Goal: Transaction & Acquisition: Subscribe to service/newsletter

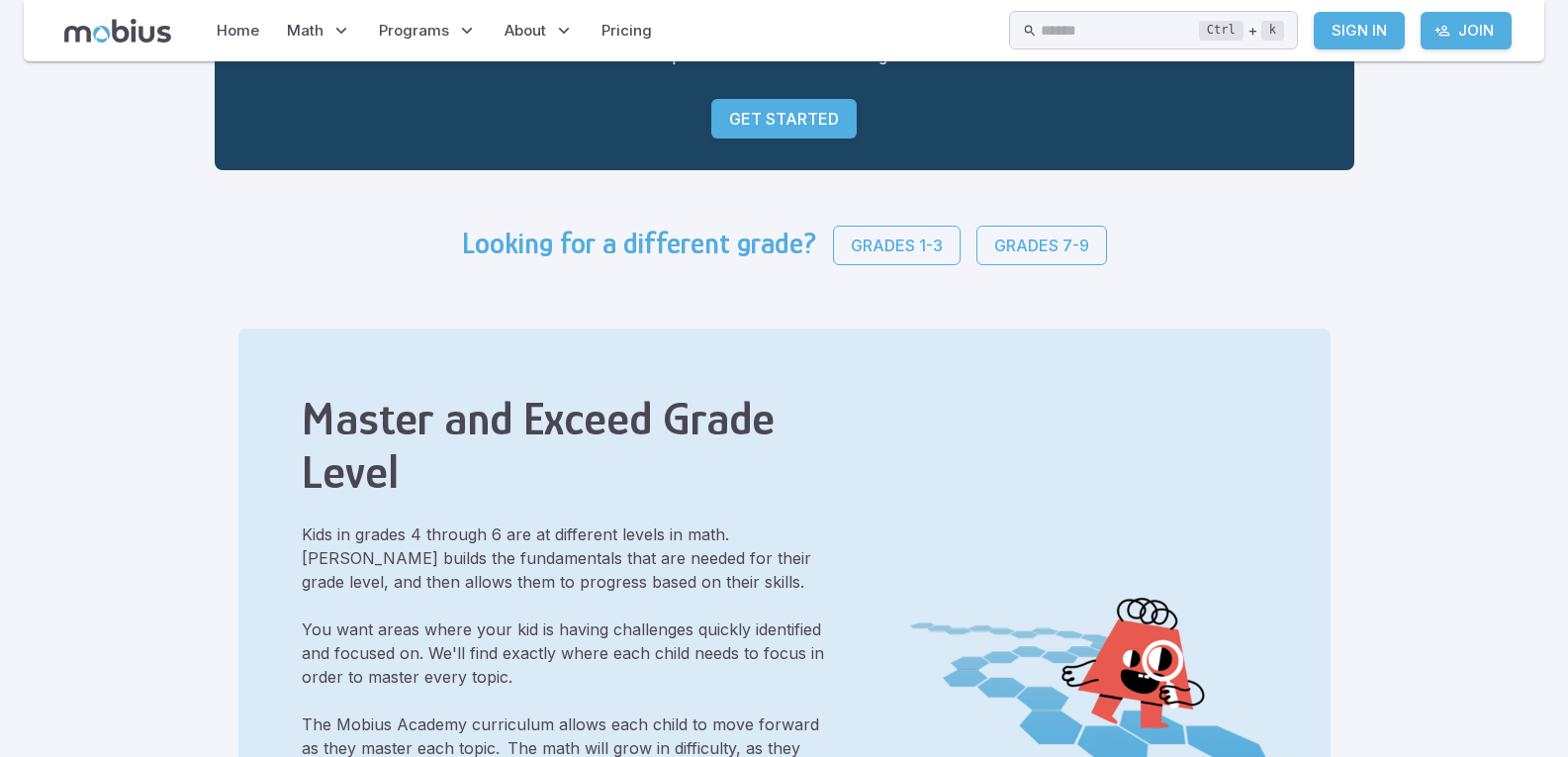
scroll to position [297, 0]
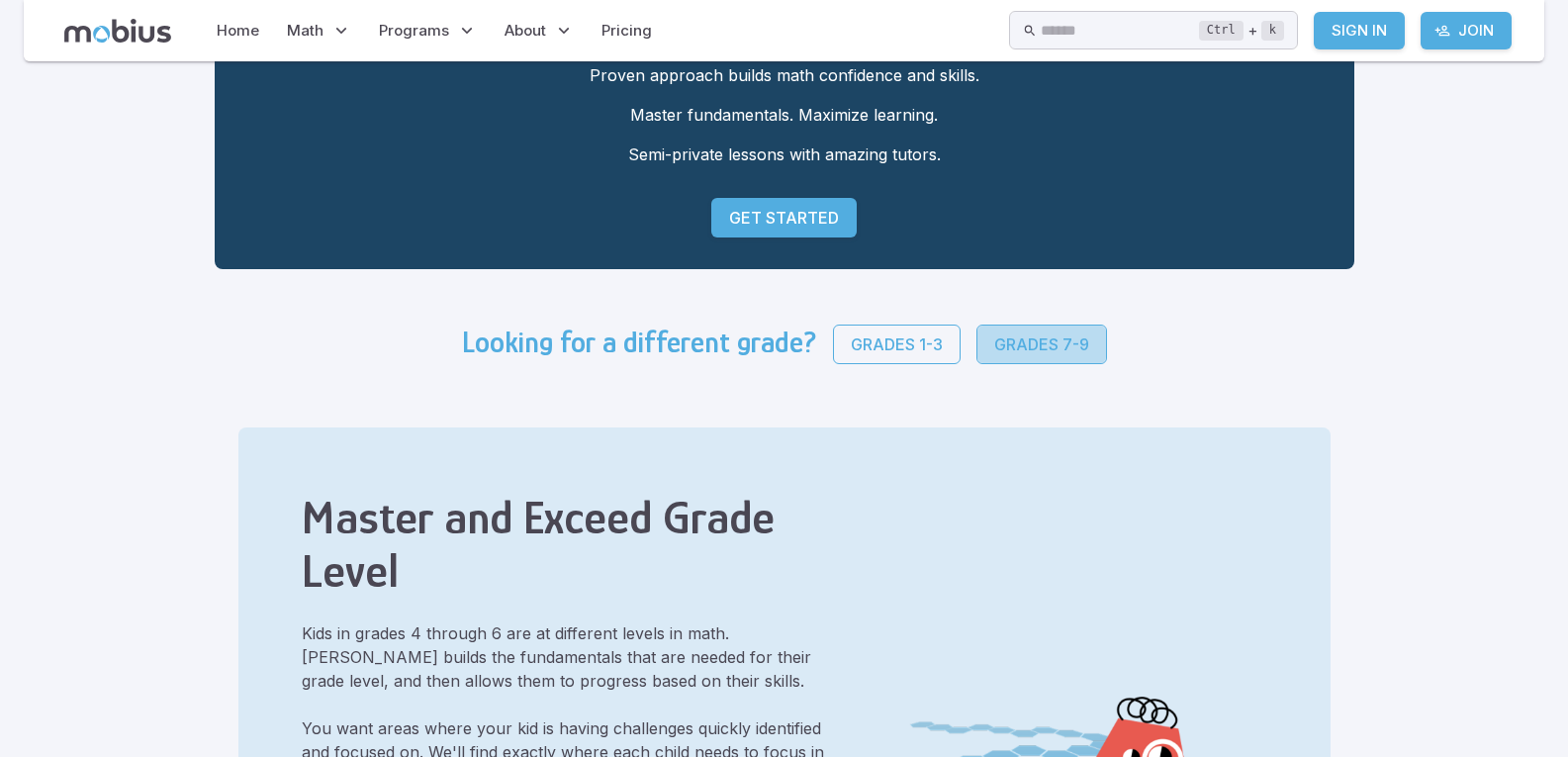
click at [1006, 347] on p "Grades 7-9" at bounding box center [1042, 345] width 95 height 24
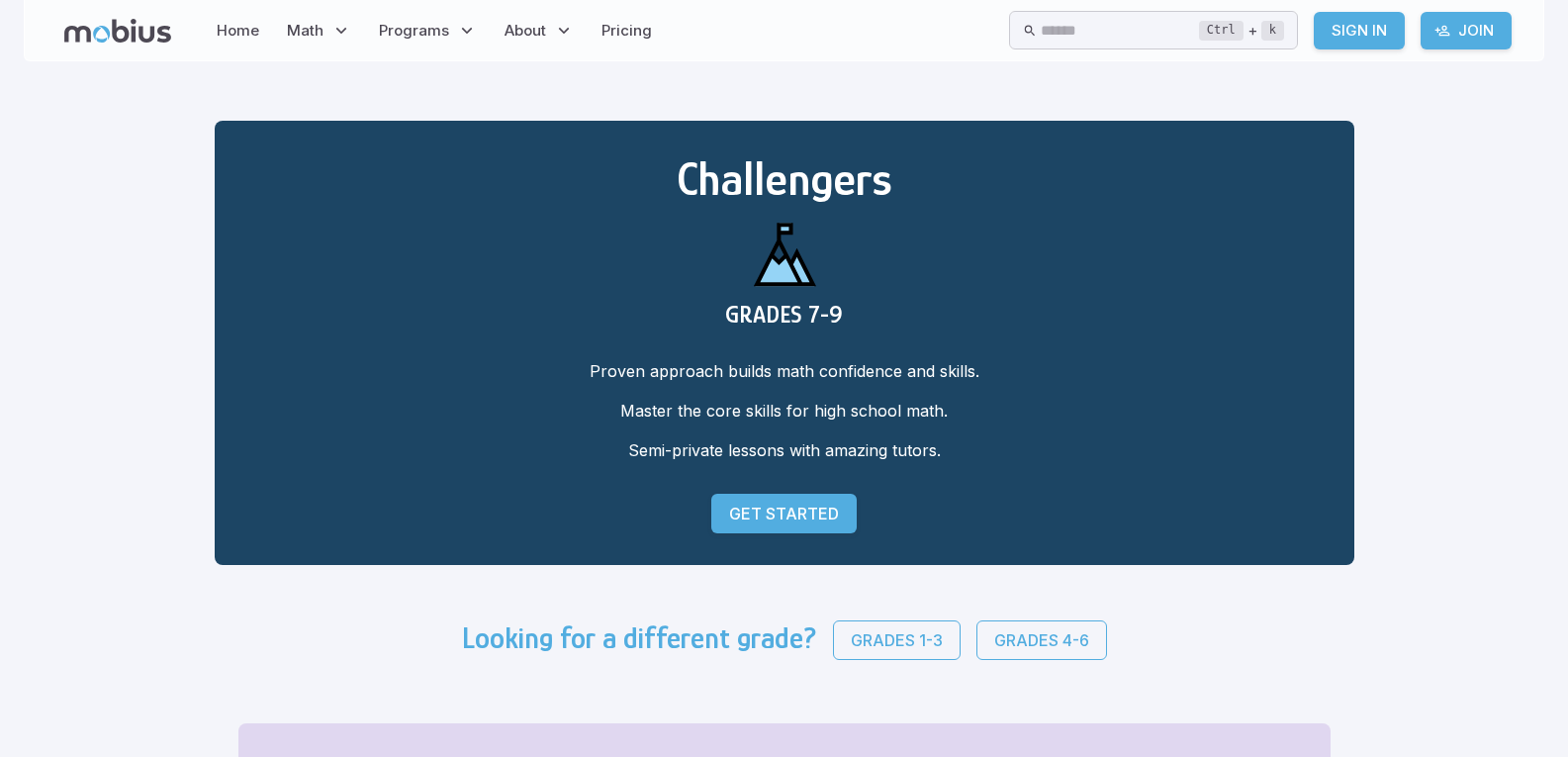
click at [824, 530] on link "Get Started" at bounding box center [784, 514] width 145 height 40
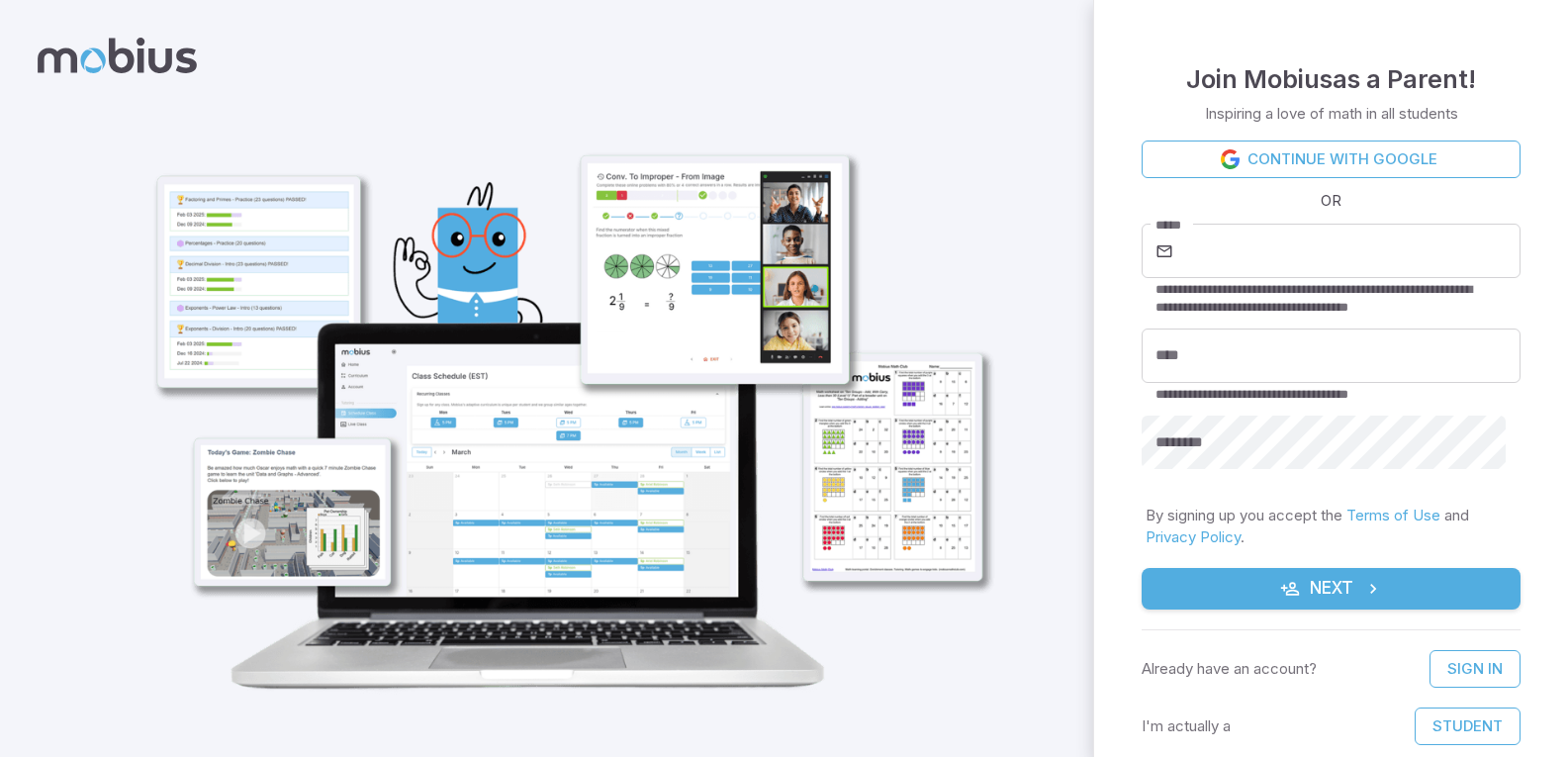
scroll to position [28, 0]
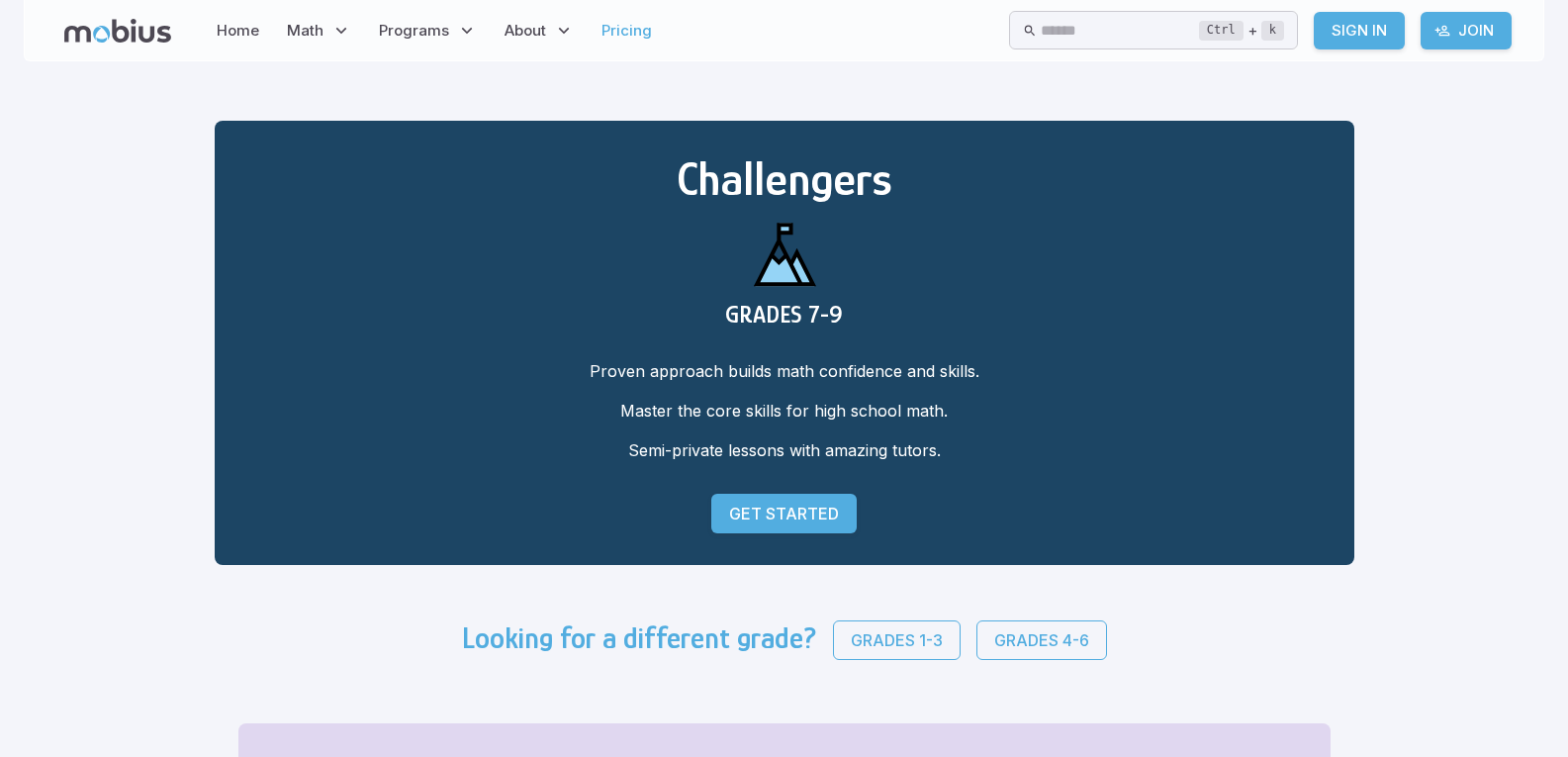
click at [629, 35] on link "Pricing" at bounding box center [626, 31] width 63 height 46
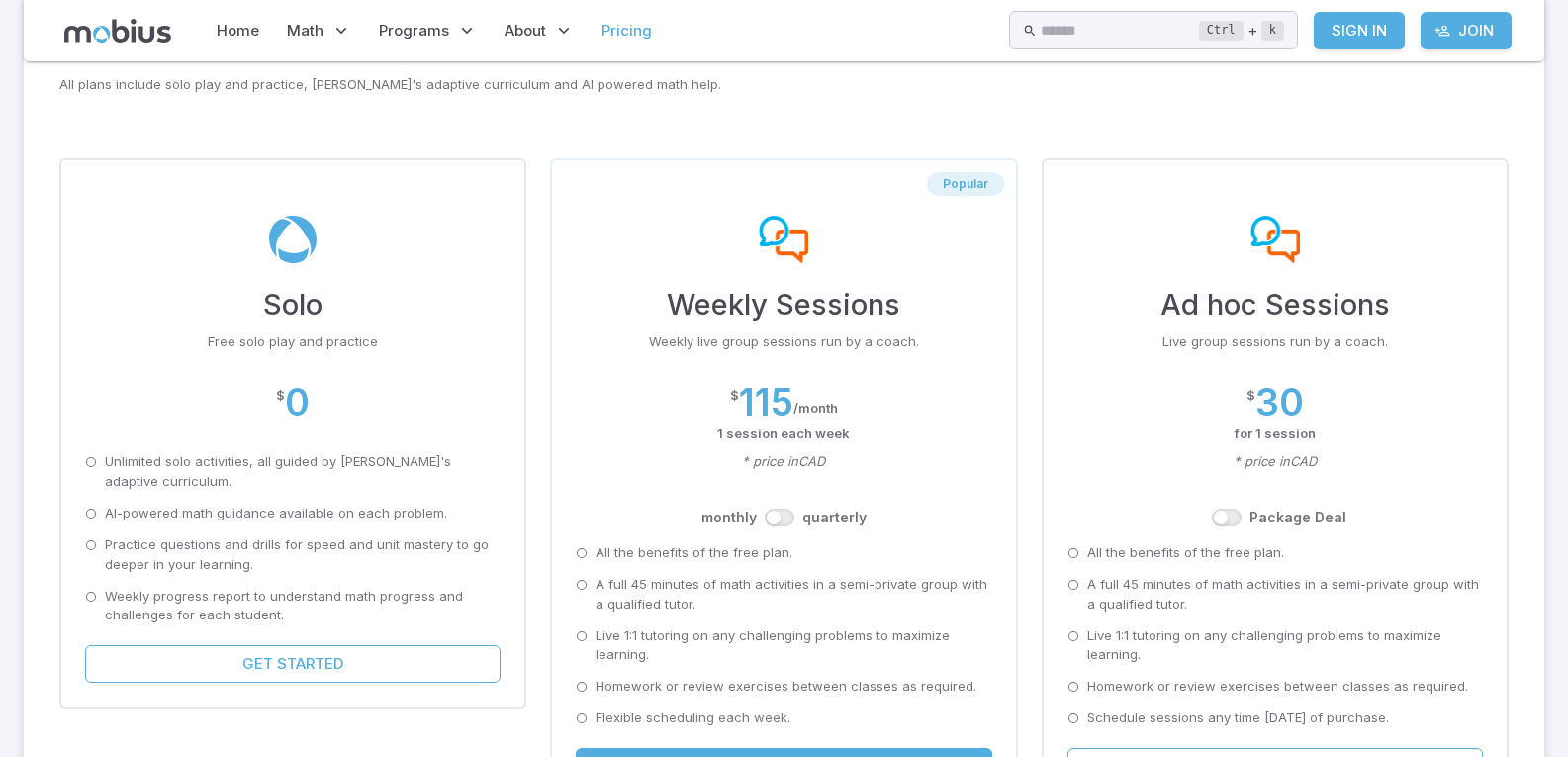
scroll to position [198, 0]
